Goal: Task Accomplishment & Management: Use online tool/utility

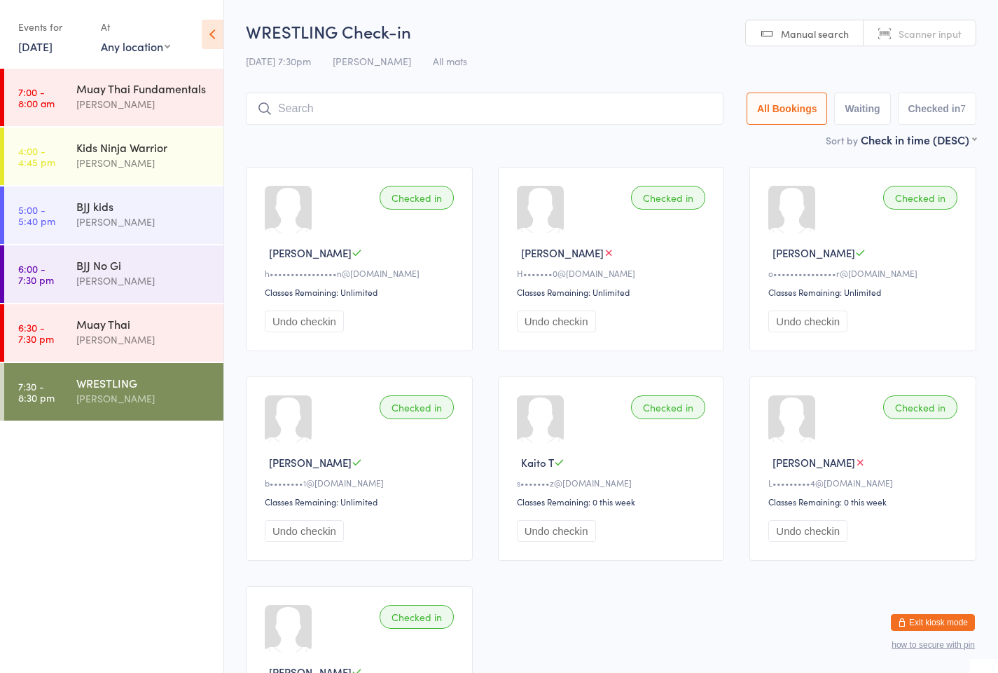
click at [124, 55] on div "At Any location Any location Example Room (Rename me!) Striking mat Grappling m…" at bounding box center [135, 35] width 69 height 41
click at [52, 40] on link "[DATE]" at bounding box center [35, 46] width 34 height 15
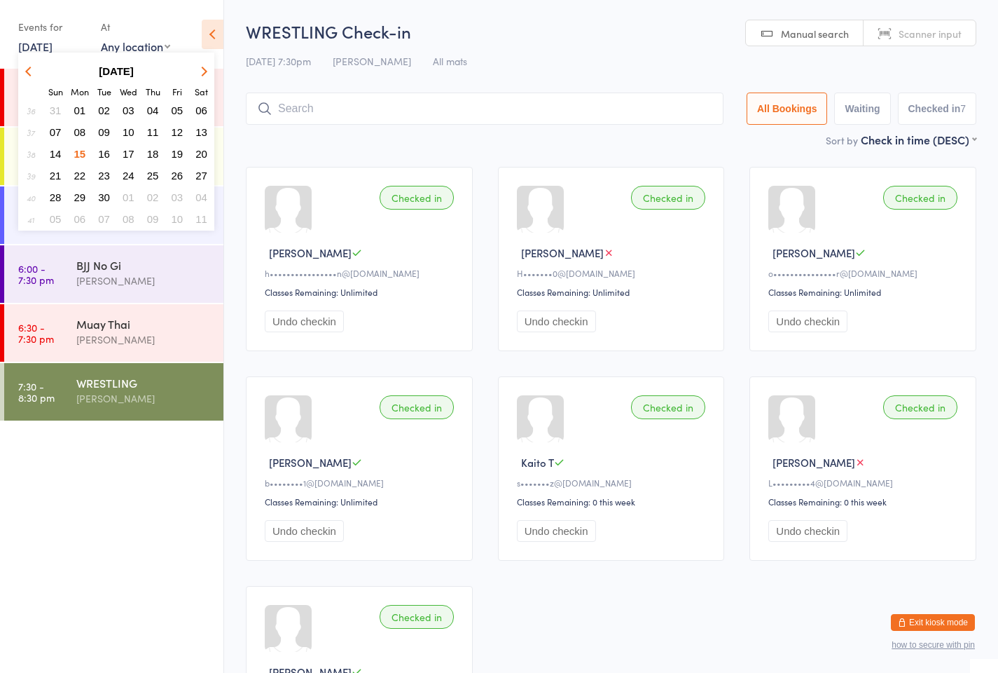
click at [105, 155] on span "16" at bounding box center [104, 154] width 12 height 12
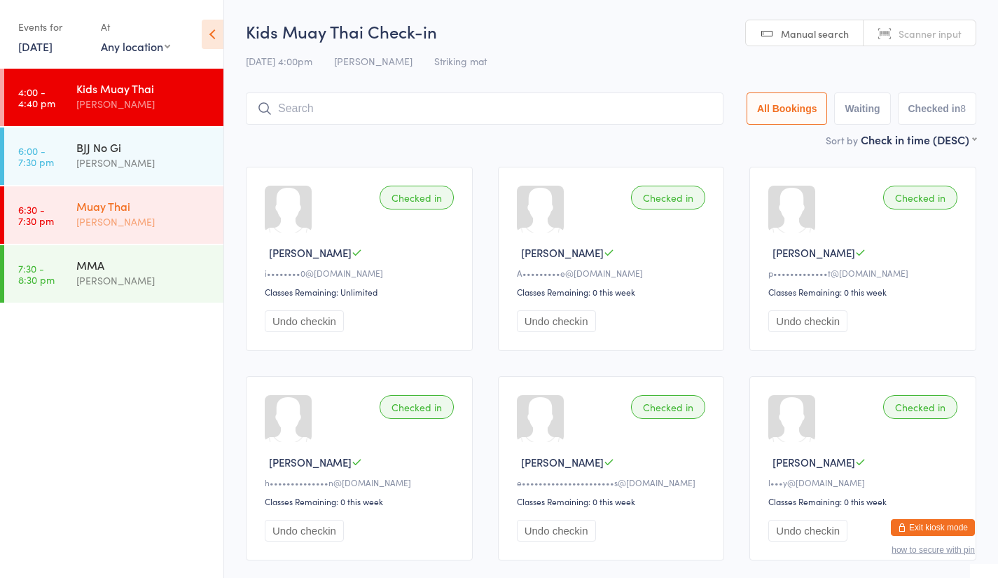
click at [137, 196] on div "Muay Thai Bastian Ayala" at bounding box center [149, 213] width 147 height 55
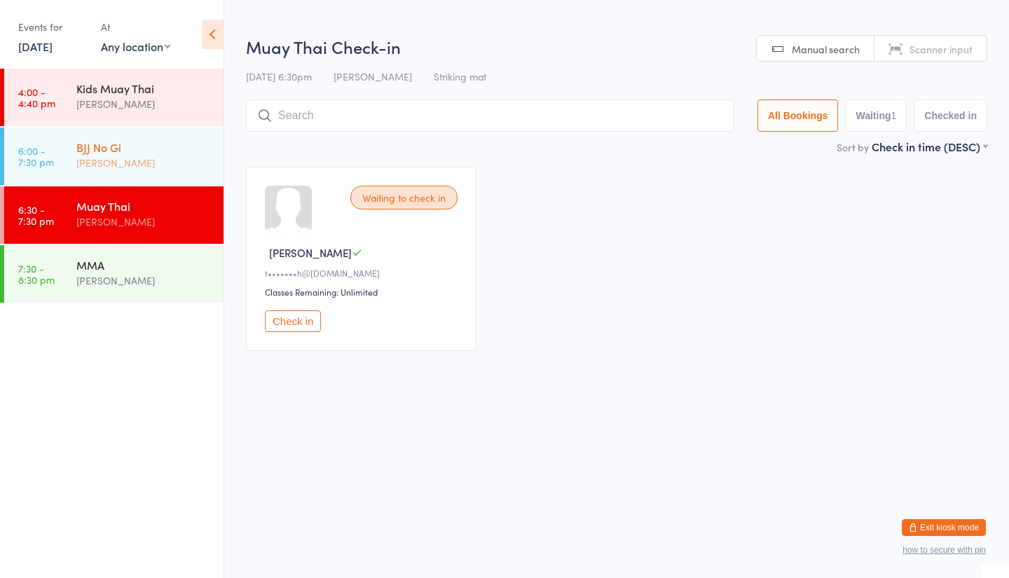
click at [131, 160] on div "[PERSON_NAME]" at bounding box center [143, 163] width 135 height 16
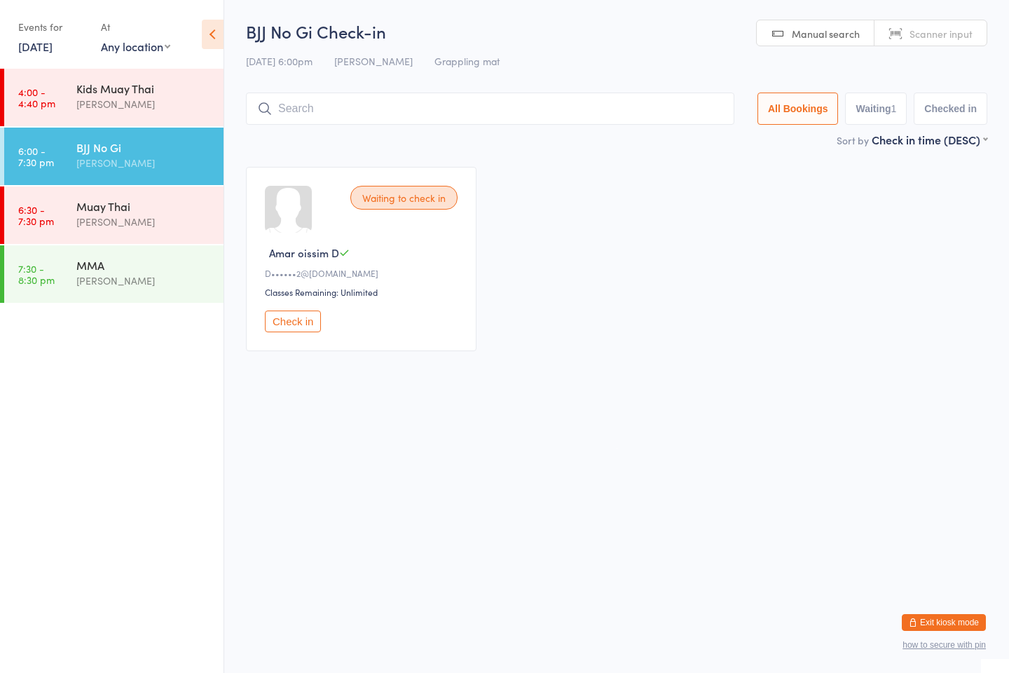
click at [933, 577] on button "Exit kiosk mode" at bounding box center [944, 622] width 84 height 17
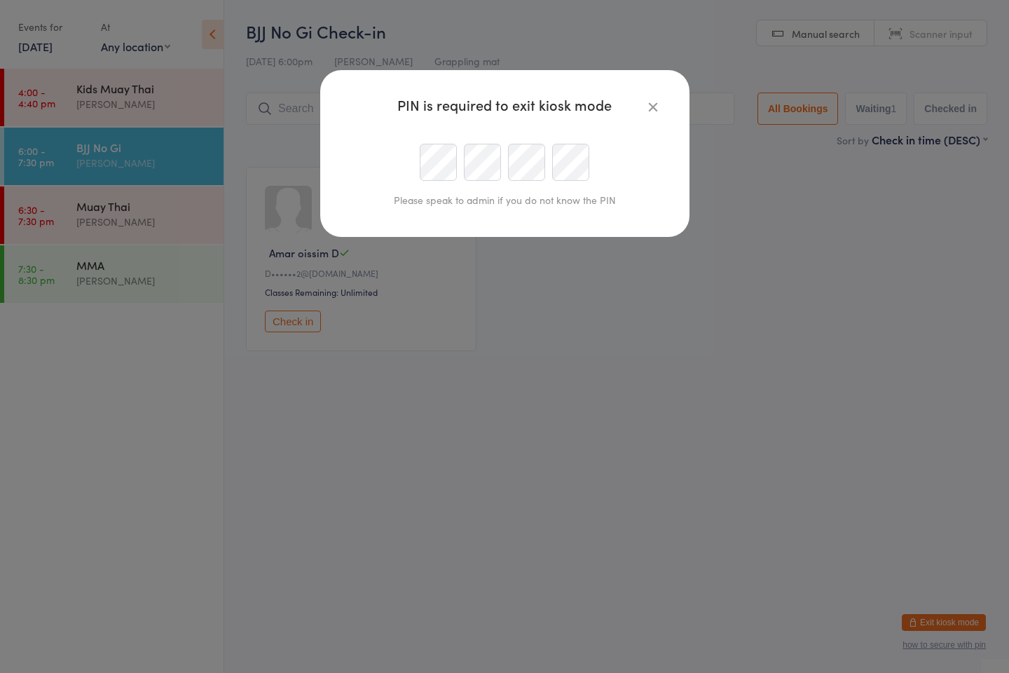
click at [661, 111] on button "button" at bounding box center [653, 106] width 17 height 17
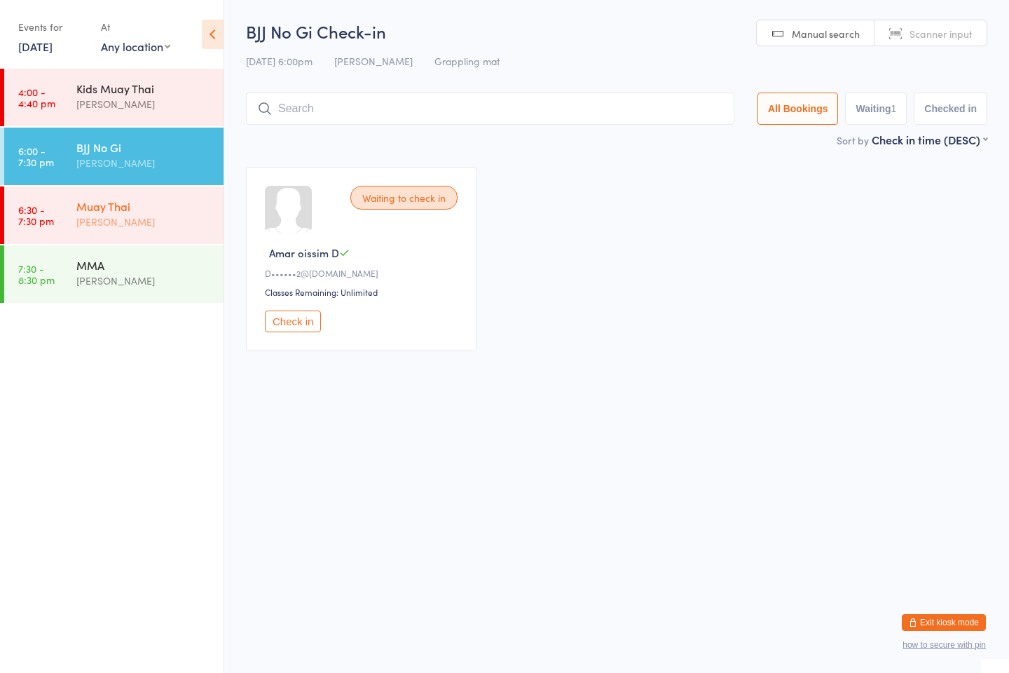
click at [156, 219] on div "[PERSON_NAME]" at bounding box center [143, 222] width 135 height 16
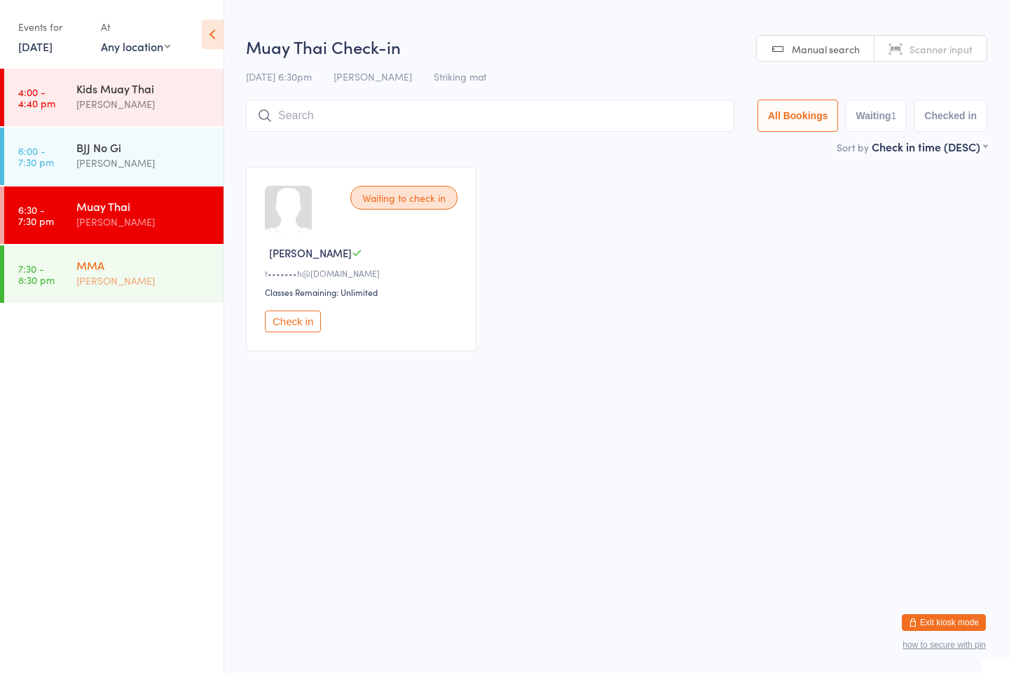
click at [152, 268] on div "MMA" at bounding box center [143, 264] width 135 height 15
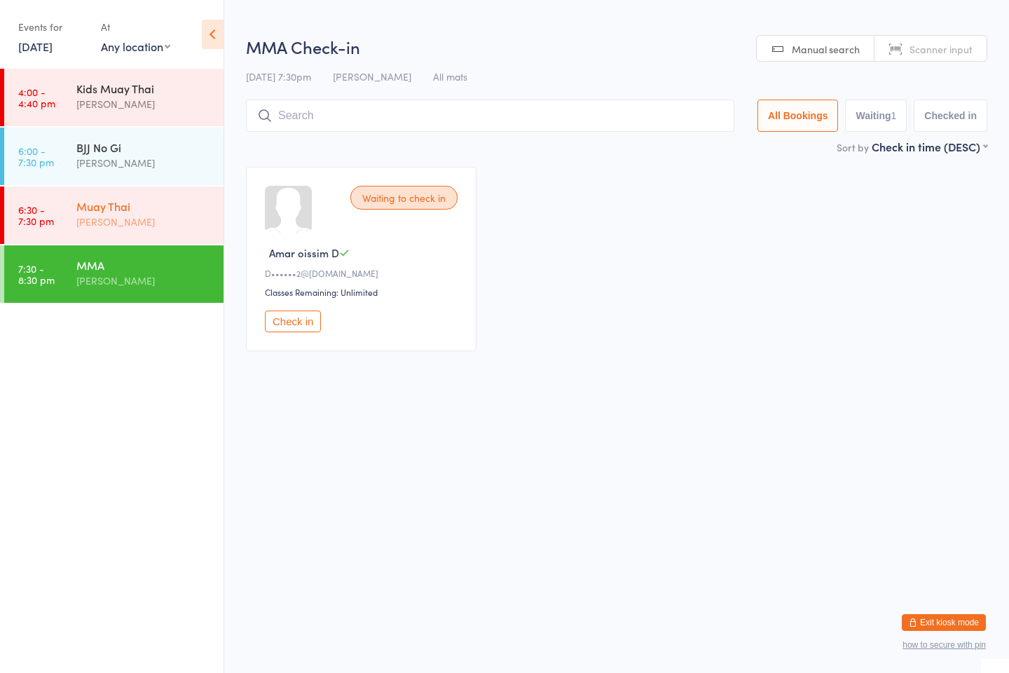
click at [129, 205] on div "Muay Thai" at bounding box center [143, 205] width 135 height 15
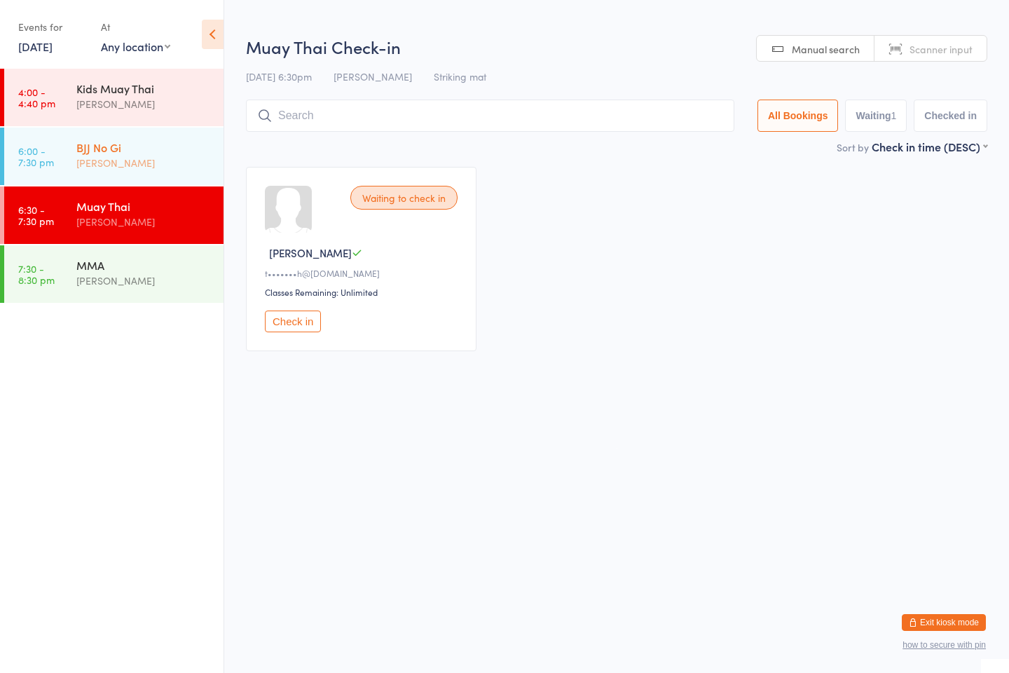
click at [115, 170] on div "[PERSON_NAME]" at bounding box center [143, 163] width 135 height 16
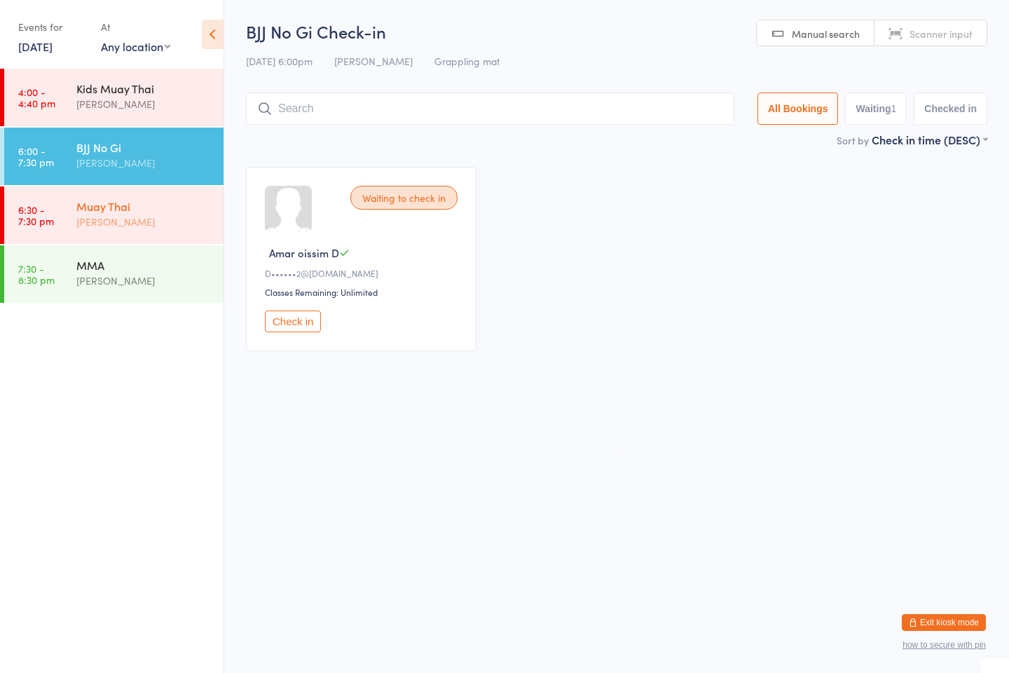
click at [94, 191] on div "Muay Thai Bastian Ayala" at bounding box center [149, 213] width 147 height 55
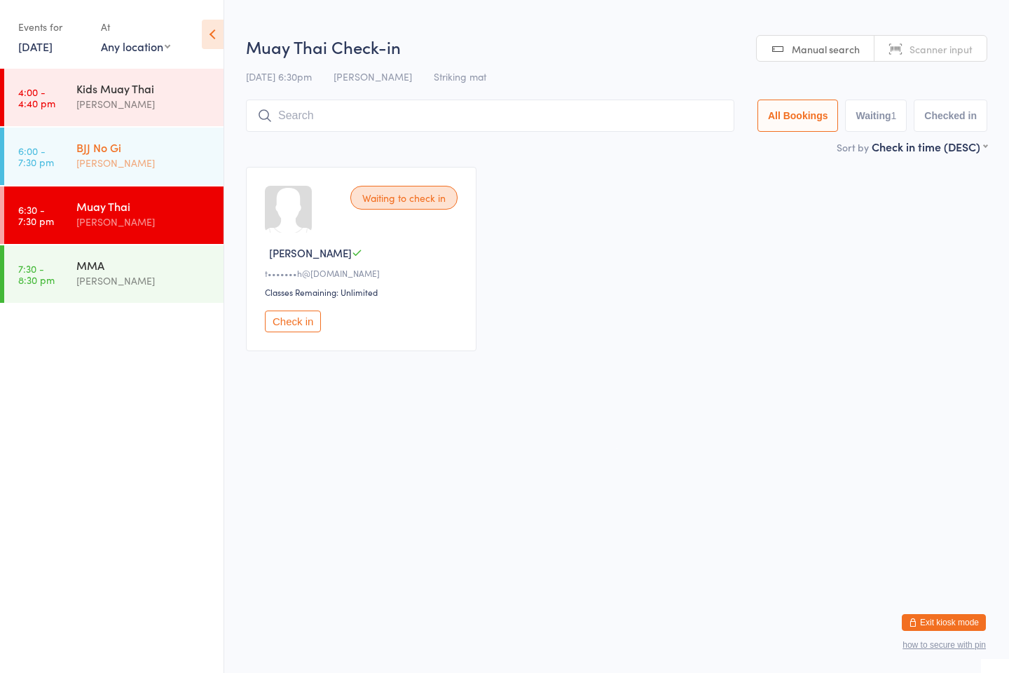
click at [105, 158] on div "[PERSON_NAME]" at bounding box center [143, 163] width 135 height 16
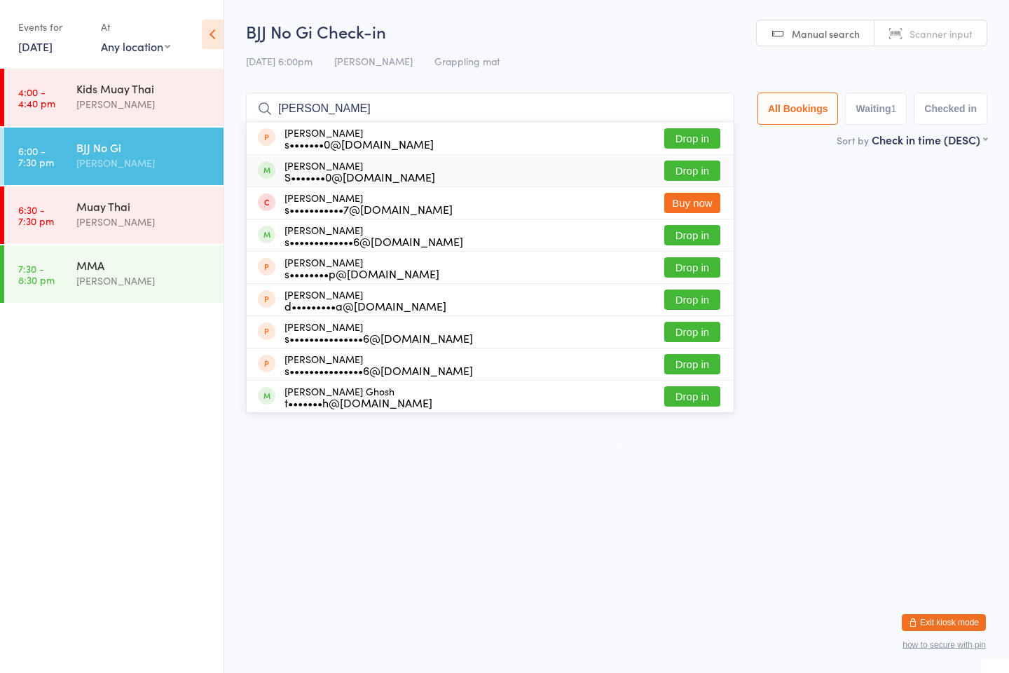
type input "shaun"
click at [673, 173] on button "Drop in" at bounding box center [692, 170] width 56 height 20
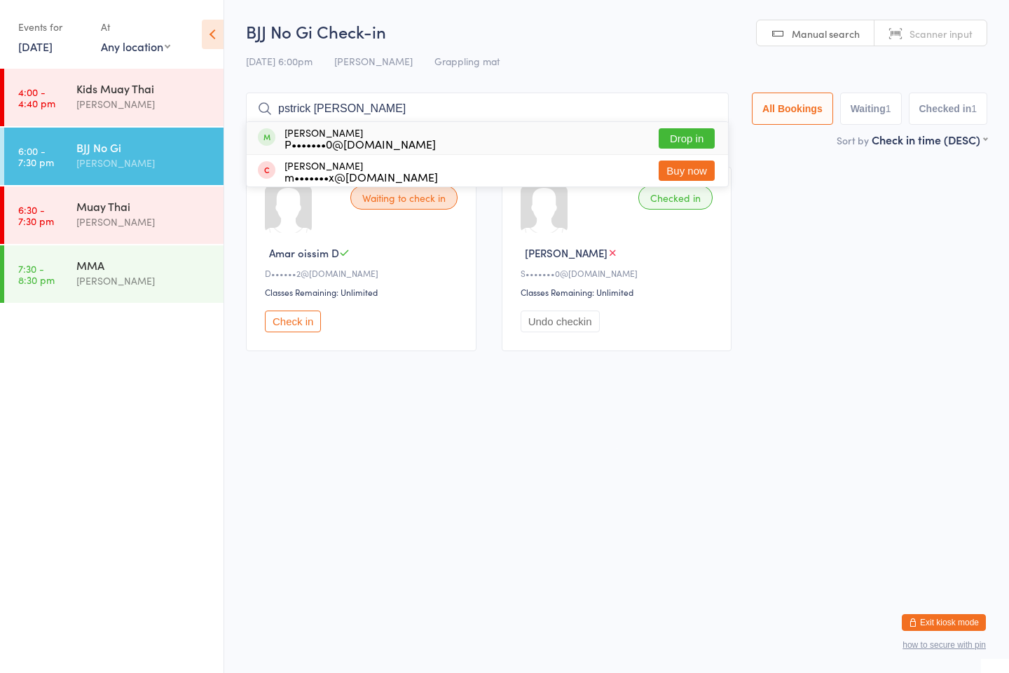
type input "pstrick benfield"
click at [689, 142] on button "Drop in" at bounding box center [687, 138] width 56 height 20
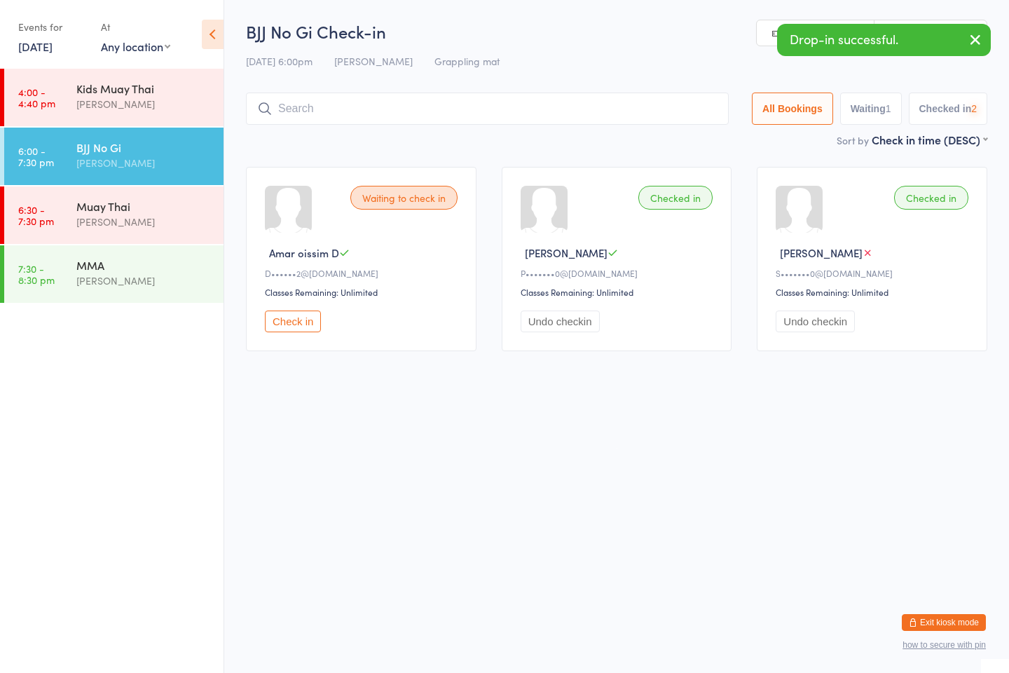
click at [474, 110] on input "search" at bounding box center [487, 108] width 483 height 32
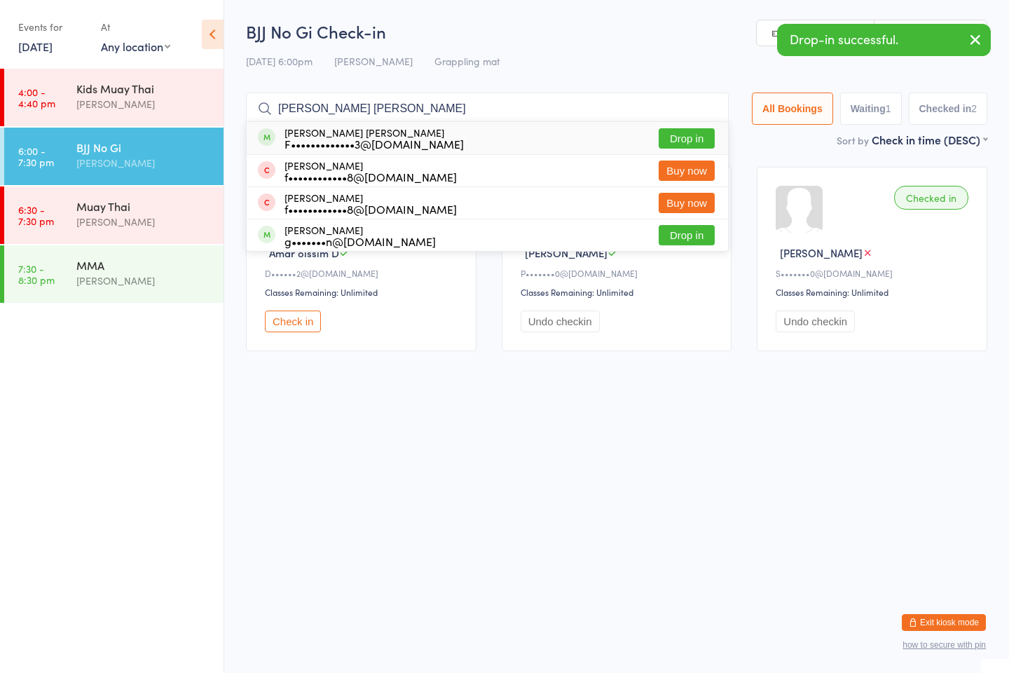
type input "fraser duggan"
click at [673, 137] on button "Drop in" at bounding box center [687, 138] width 56 height 20
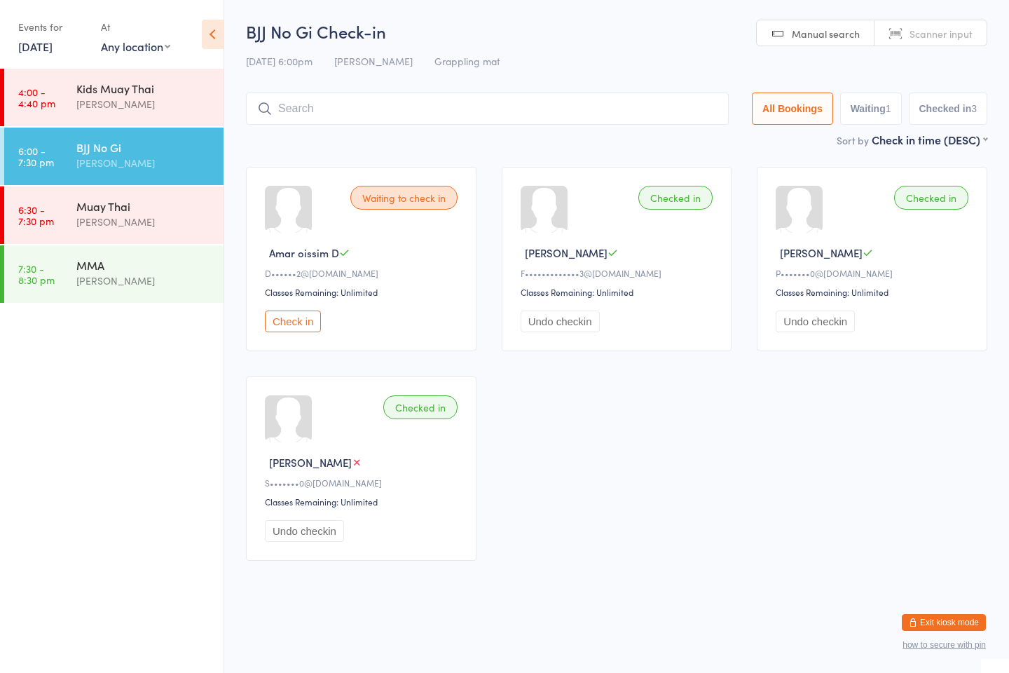
click at [942, 105] on button "Checked in 3" at bounding box center [948, 108] width 79 height 32
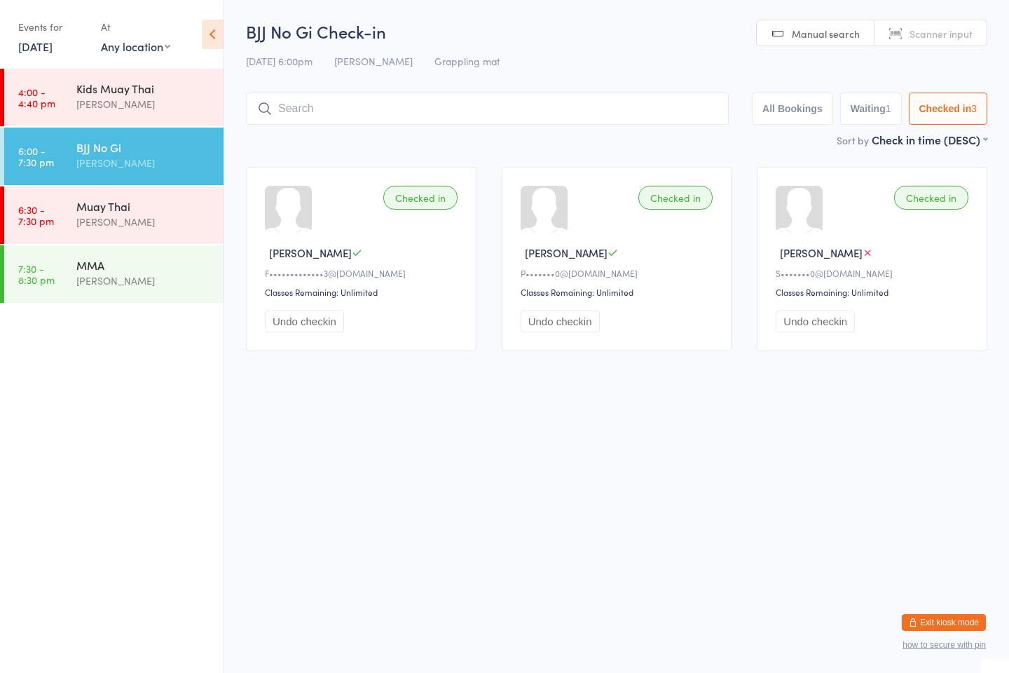
click at [876, 117] on button "Waiting 1" at bounding box center [871, 108] width 62 height 32
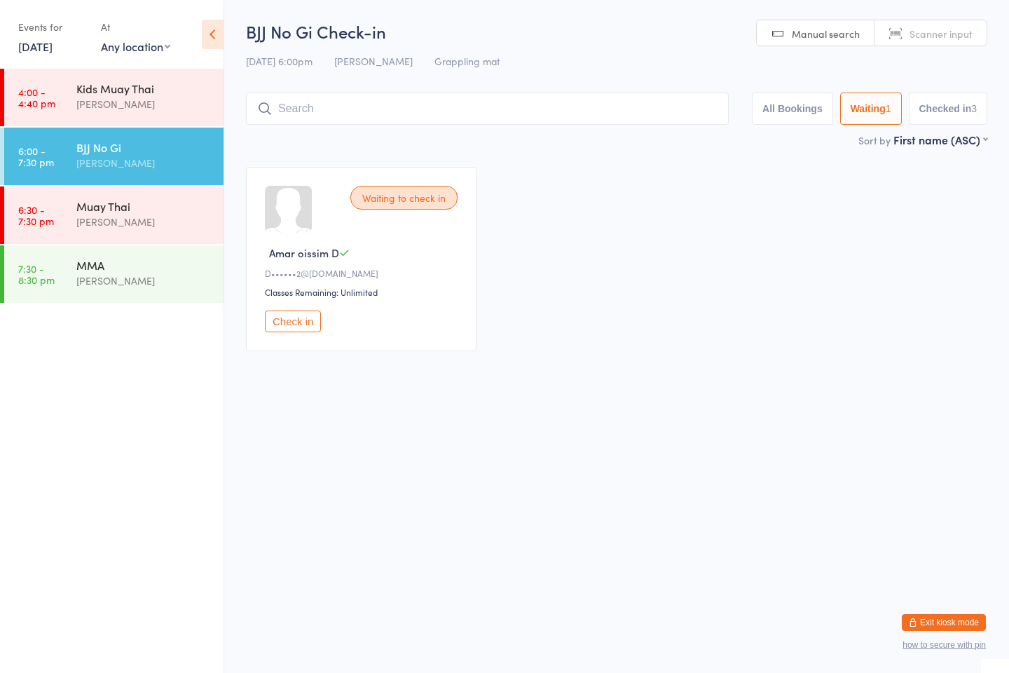
click at [938, 101] on button "Checked in 3" at bounding box center [948, 108] width 79 height 32
select select "5"
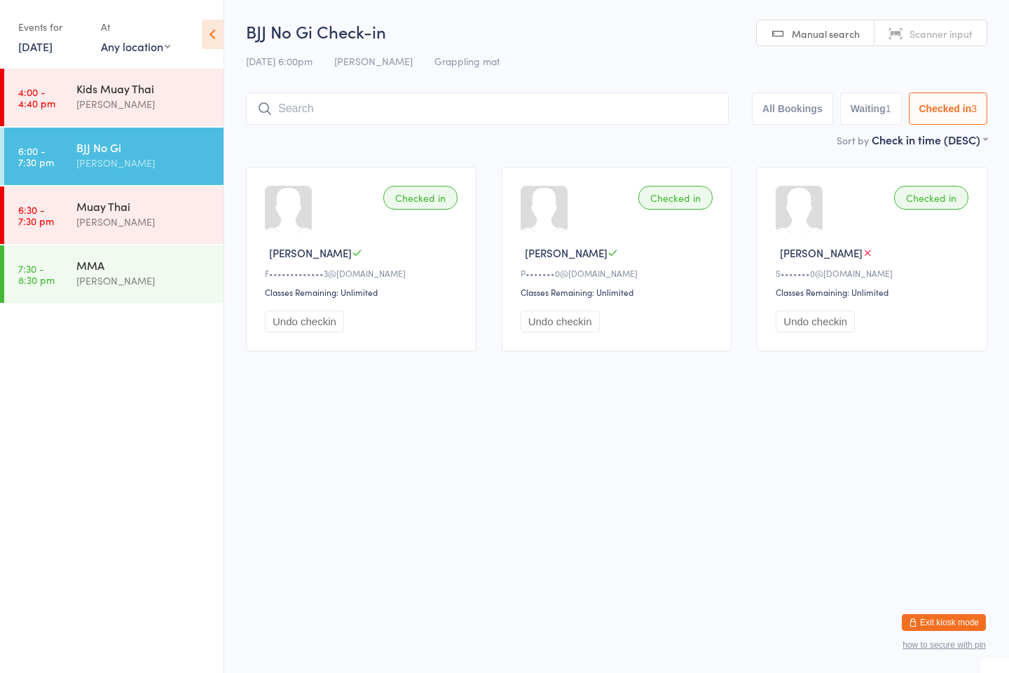
click at [458, 115] on input "search" at bounding box center [487, 108] width 483 height 32
type input "tommy"
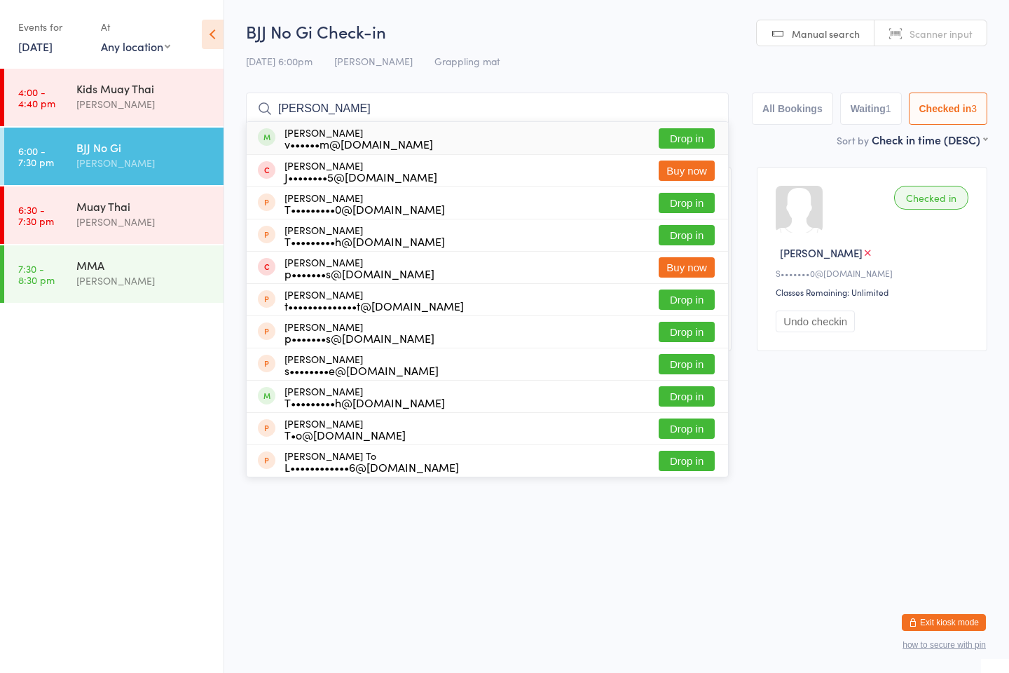
click at [394, 160] on div "Tom Gahan J••••••••5@gmail.com" at bounding box center [360, 171] width 153 height 22
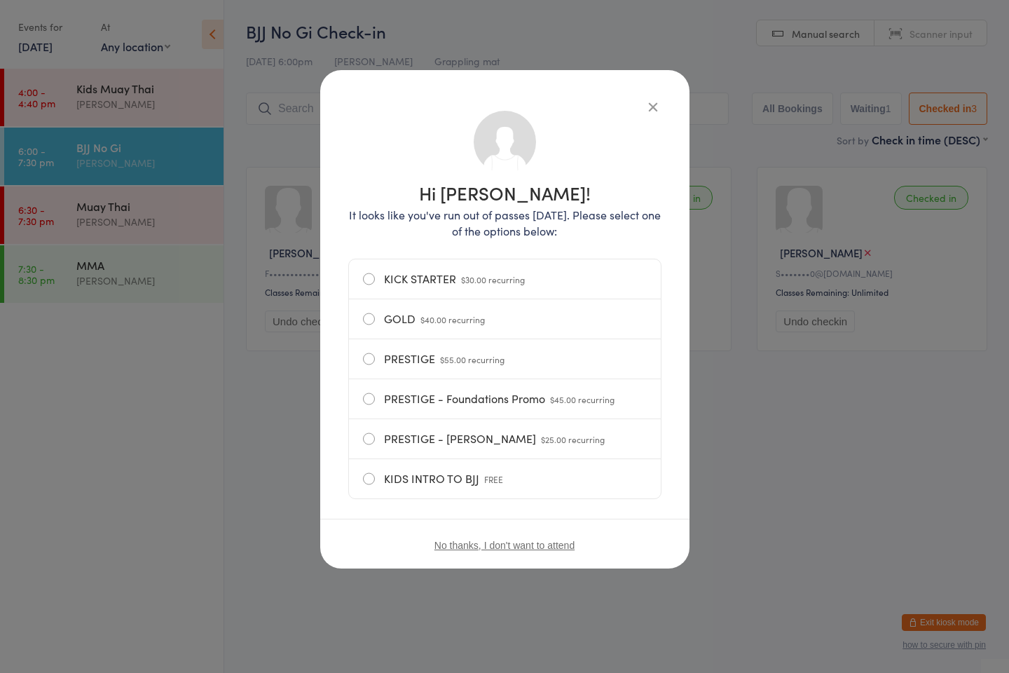
click at [670, 90] on div "Hi Tom! It looks like you've run out of passes today. Please select one of the …" at bounding box center [504, 319] width 369 height 498
click at [657, 104] on icon "button" at bounding box center [652, 106] width 15 height 15
click at [657, 107] on input "search" at bounding box center [487, 108] width 483 height 32
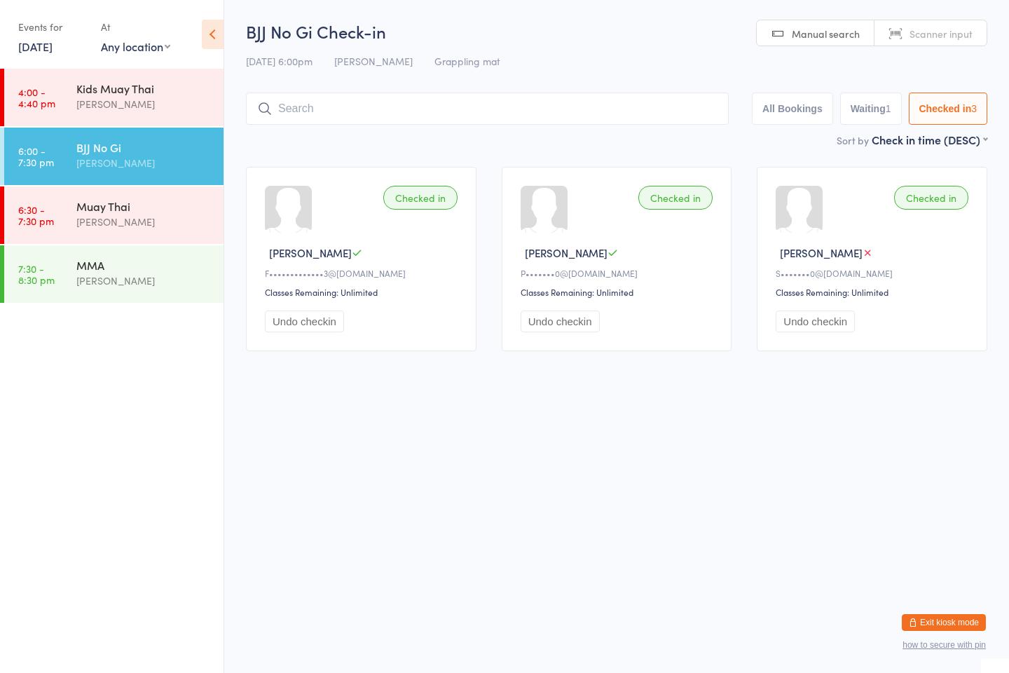
type input "tommy"
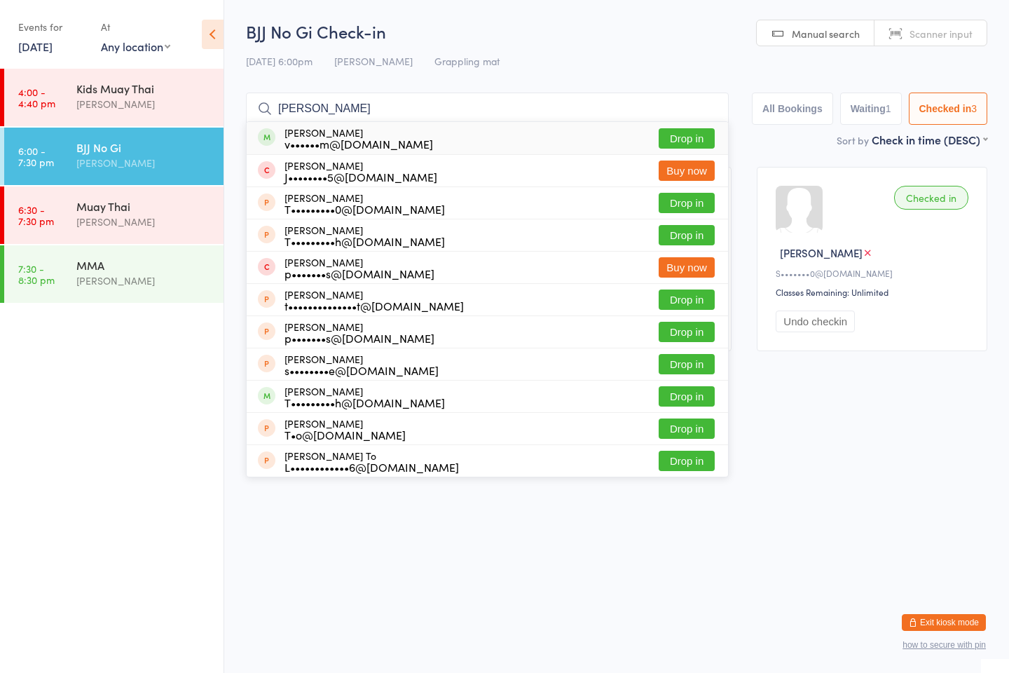
click at [384, 144] on div "v••••••m@[DOMAIN_NAME]" at bounding box center [358, 143] width 149 height 11
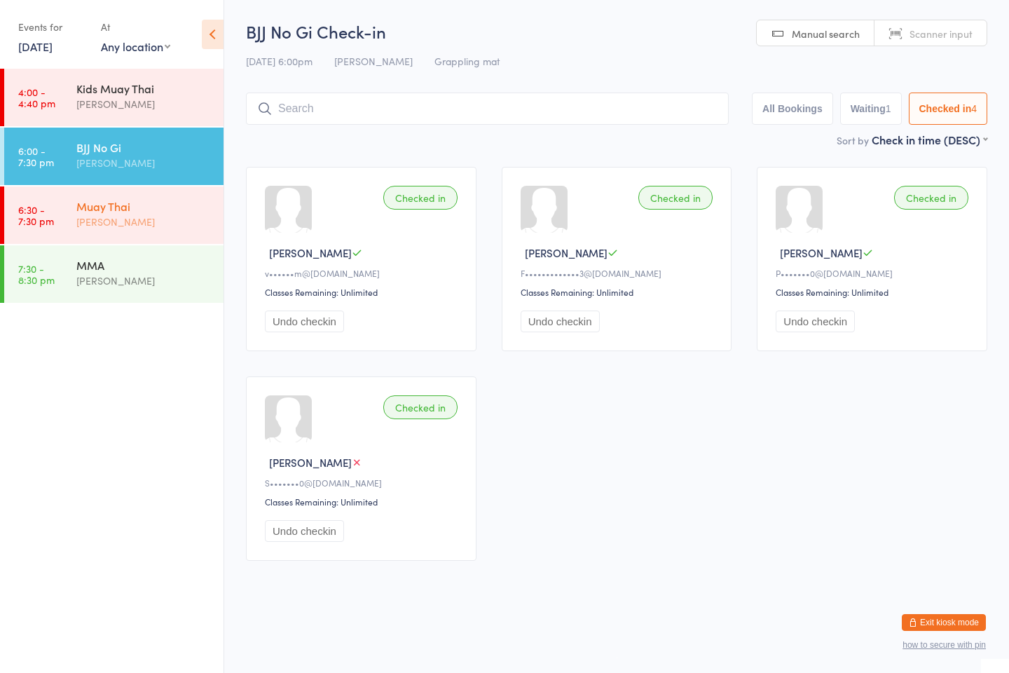
click at [130, 221] on div "[PERSON_NAME]" at bounding box center [143, 222] width 135 height 16
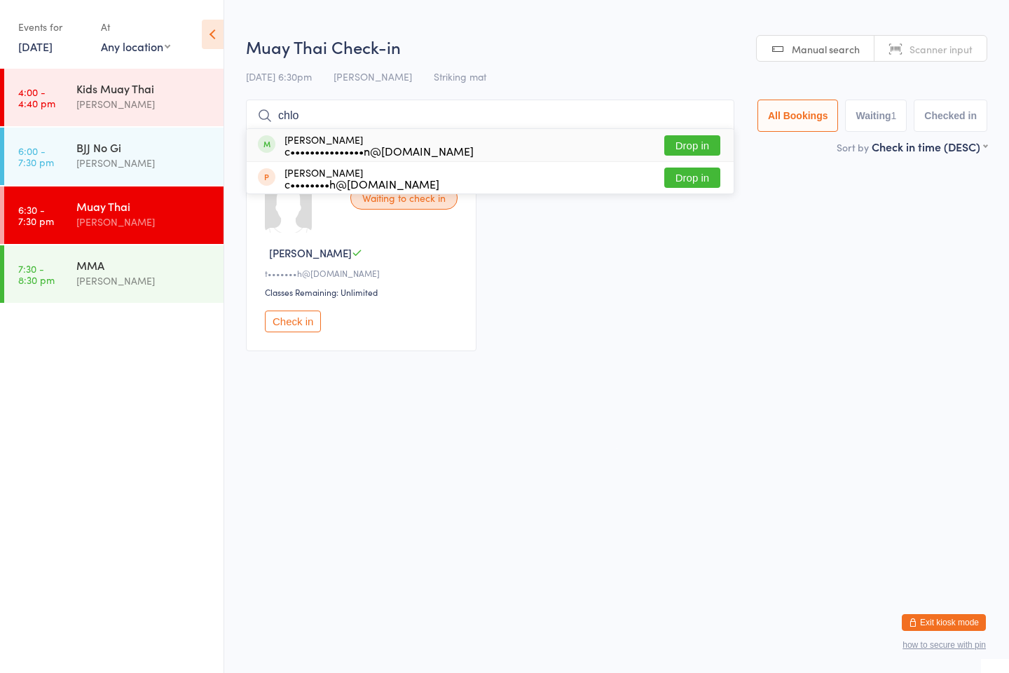
type input "chlo"
click at [697, 149] on button "Drop in" at bounding box center [692, 145] width 56 height 20
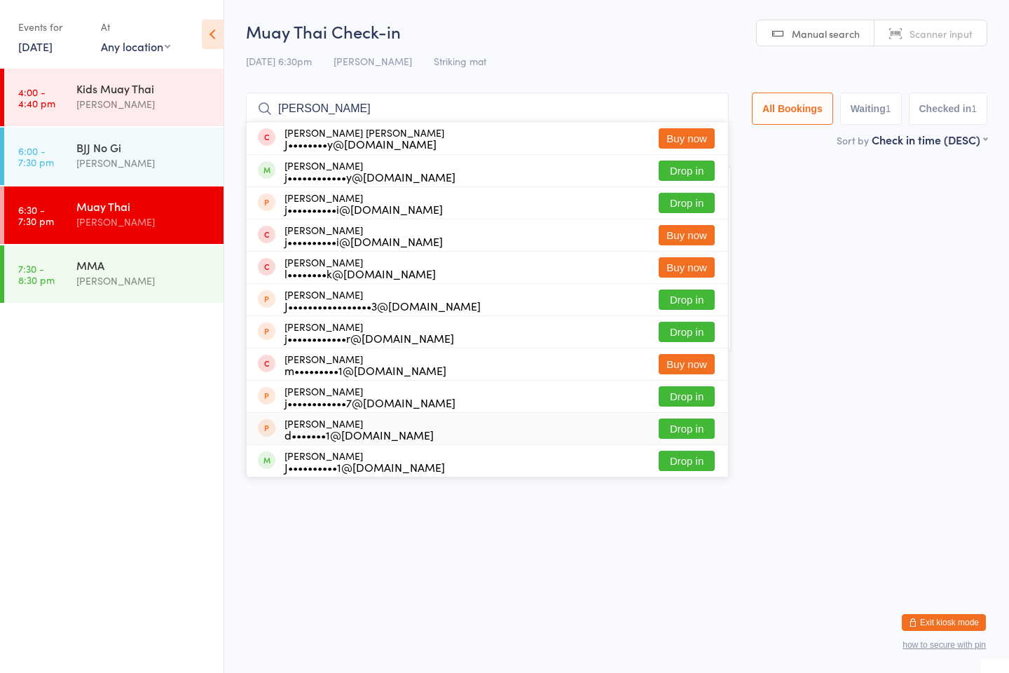
type input "jackson"
click at [691, 181] on button "Drop in" at bounding box center [687, 170] width 56 height 20
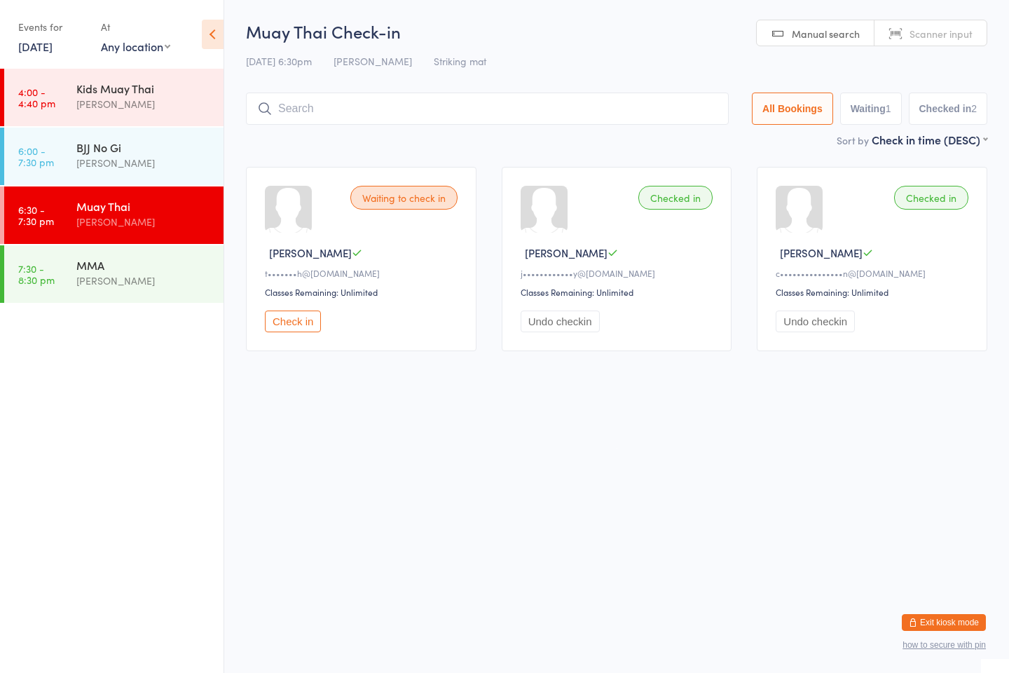
click at [292, 328] on button "Check in" at bounding box center [293, 321] width 56 height 22
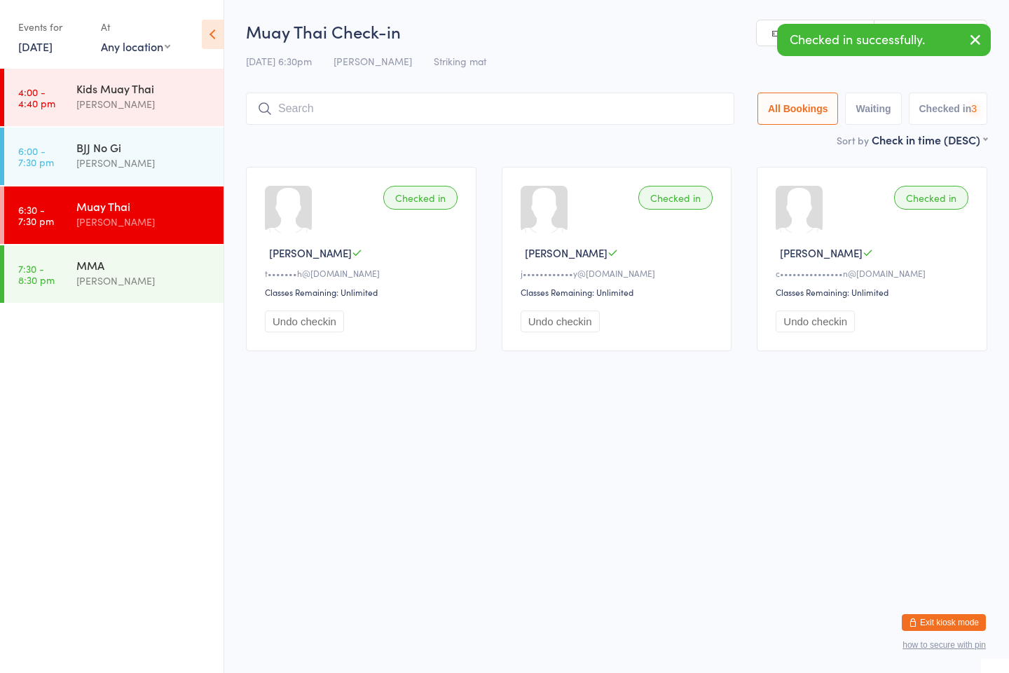
click at [294, 315] on button "Undo checkin" at bounding box center [304, 321] width 79 height 22
click at [284, 319] on button "Check in" at bounding box center [293, 321] width 56 height 22
